Goal: Entertainment & Leisure: Consume media (video, audio)

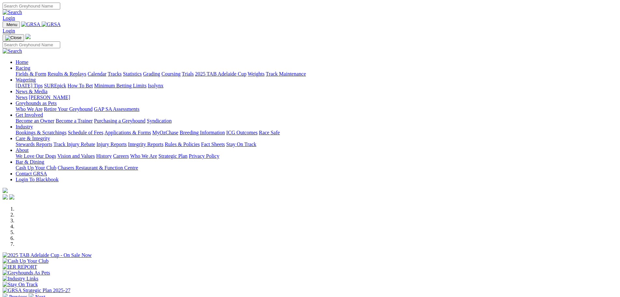
scroll to position [130, 0]
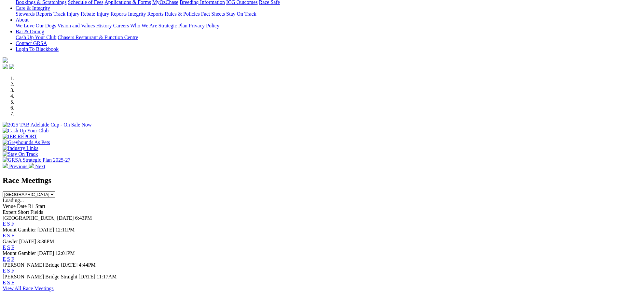
click at [14, 221] on link "F" at bounding box center [12, 224] width 3 height 6
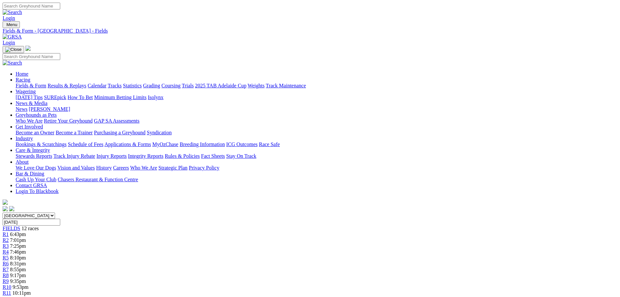
scroll to position [33, 0]
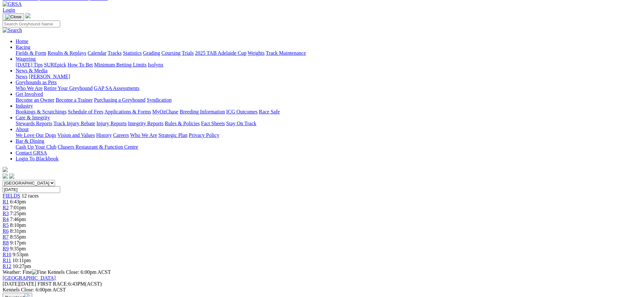
click at [9, 228] on span "R6" at bounding box center [6, 231] width 6 height 6
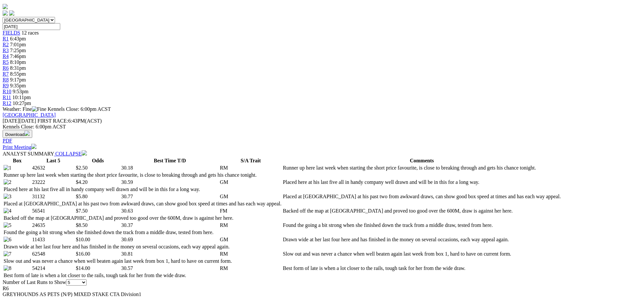
scroll to position [33, 0]
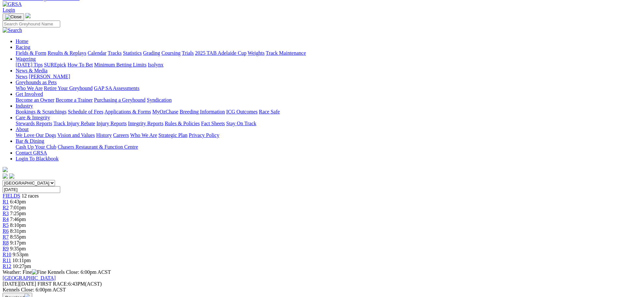
click at [26, 240] on span "9:17pm" at bounding box center [18, 243] width 16 height 6
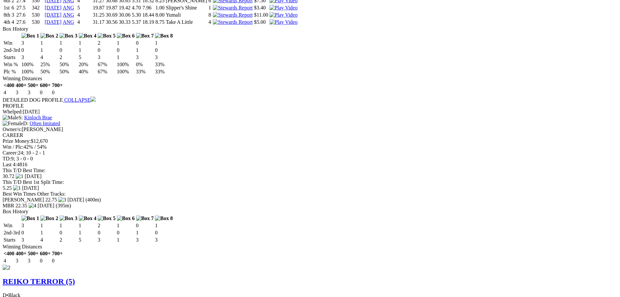
scroll to position [749, 0]
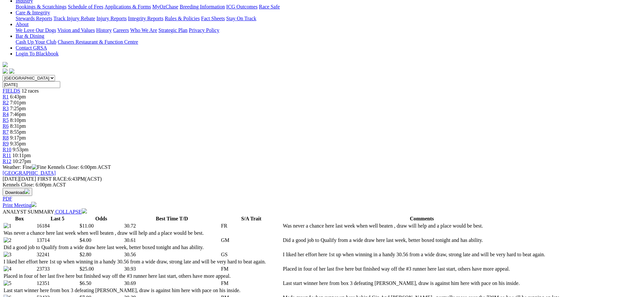
scroll to position [98, 0]
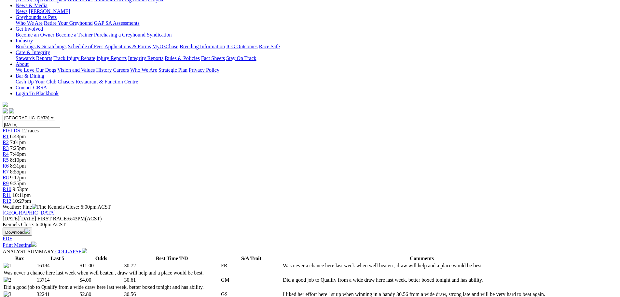
click at [405, 180] on div "R9 9:35pm" at bounding box center [310, 183] width 615 height 6
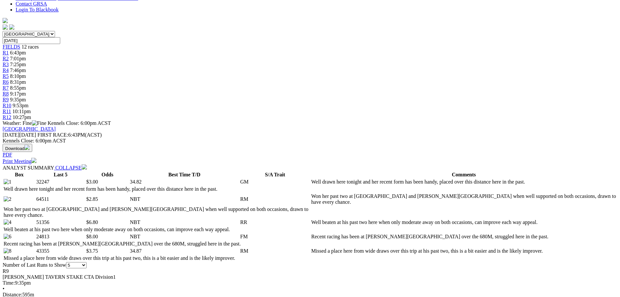
scroll to position [98, 0]
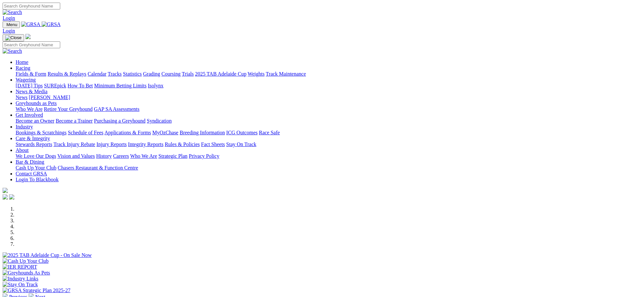
scroll to position [65, 0]
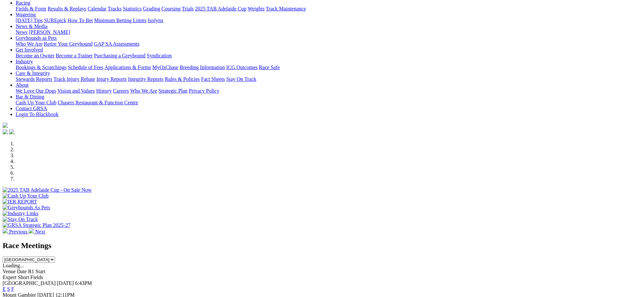
click at [6, 286] on link "E" at bounding box center [4, 289] width 3 height 6
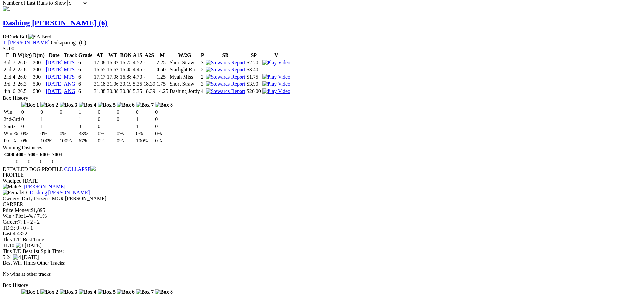
scroll to position [651, 0]
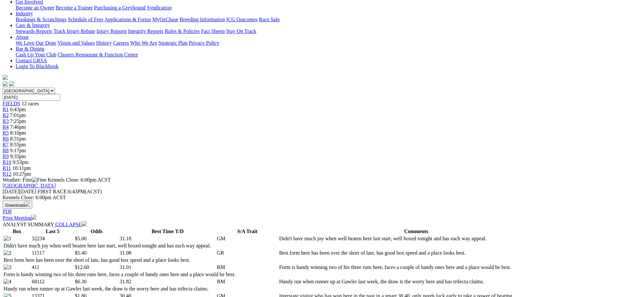
scroll to position [65, 0]
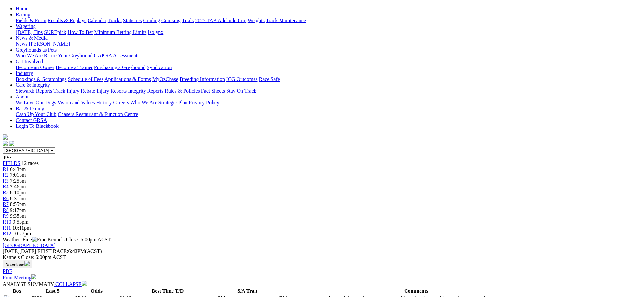
click at [11, 225] on span "R11" at bounding box center [7, 228] width 8 height 6
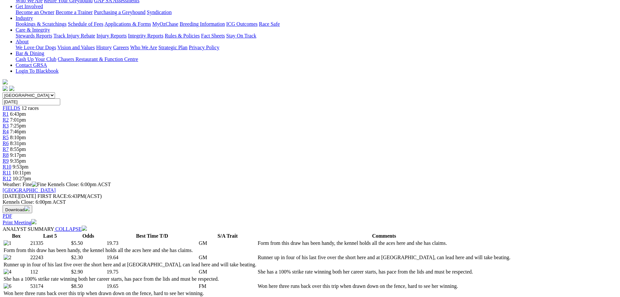
scroll to position [65, 0]
